Goal: Transaction & Acquisition: Purchase product/service

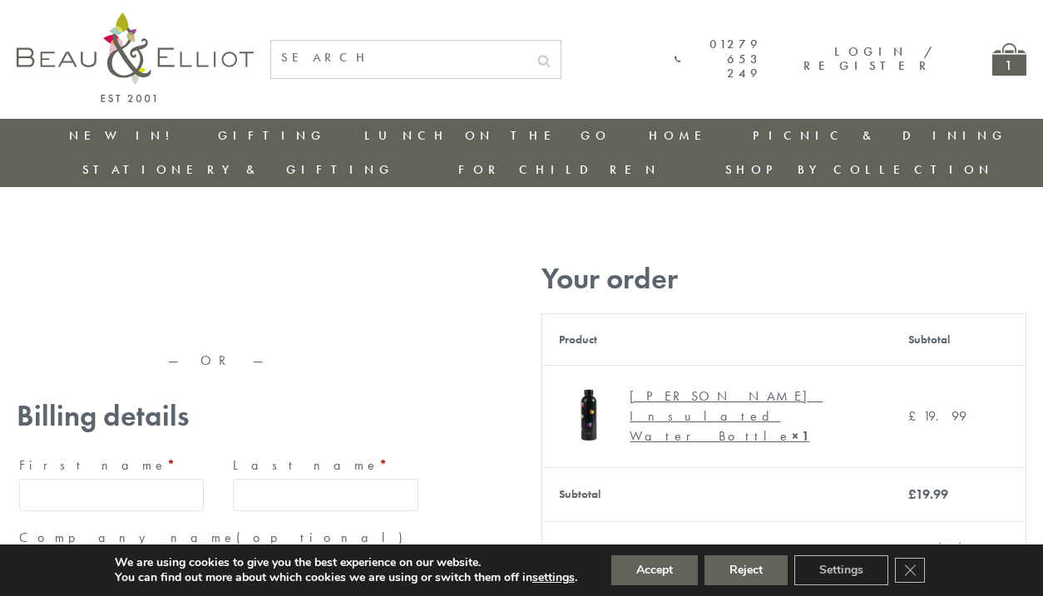
type input "maria33@yahoo.com"
type input "Maria"
type input "Williams"
type input "23, Scottsdale, Happytown"
type input "London"
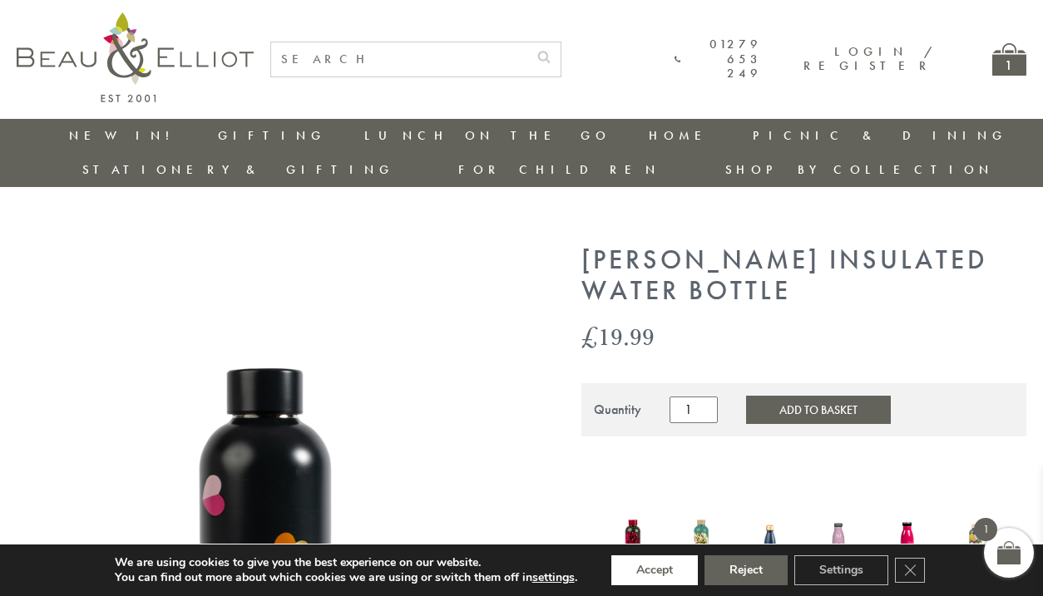
click at [655, 570] on button "Accept" at bounding box center [654, 570] width 86 height 30
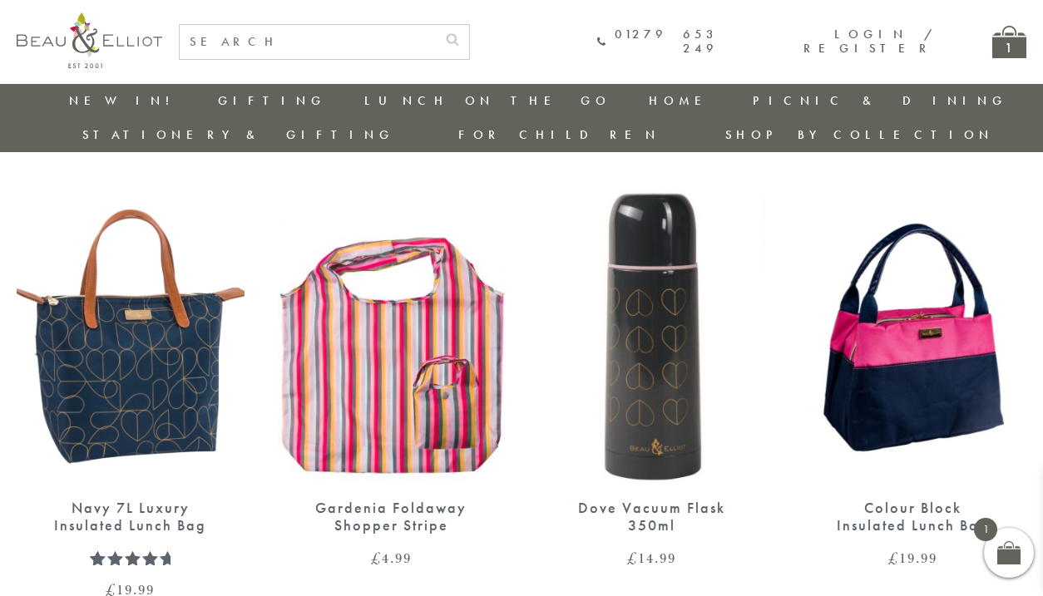
scroll to position [1601, 0]
